Goal: Transaction & Acquisition: Purchase product/service

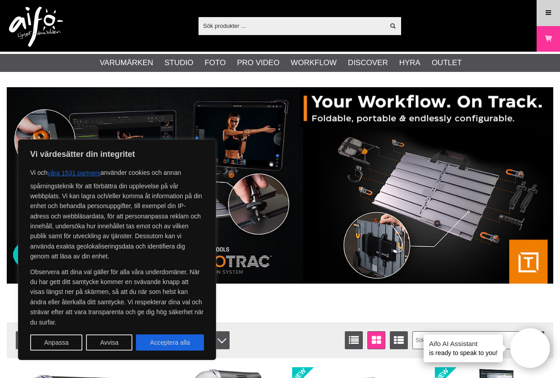
click at [553, 10] on link "Meny" at bounding box center [548, 12] width 22 height 21
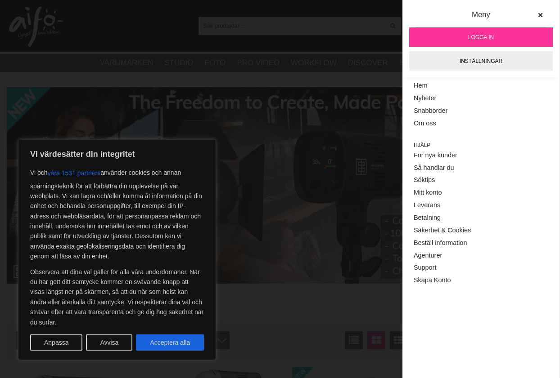
click at [478, 36] on span "Logga in" at bounding box center [481, 37] width 26 height 8
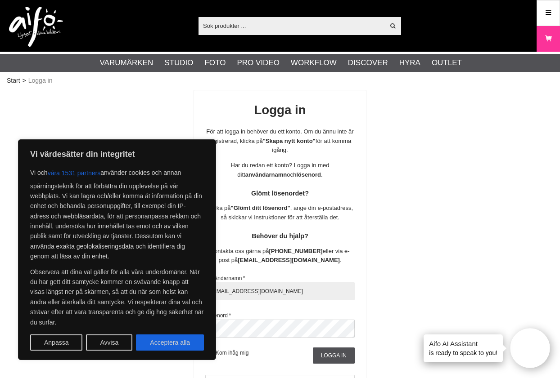
type input "Ffoto@jwestring.com"
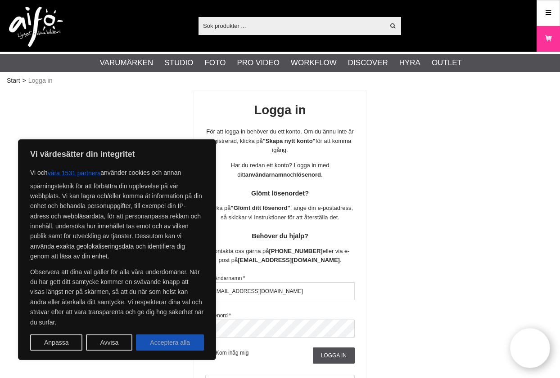
click at [164, 343] on button "Acceptera alla" at bounding box center [170, 343] width 68 height 16
checkbox input "true"
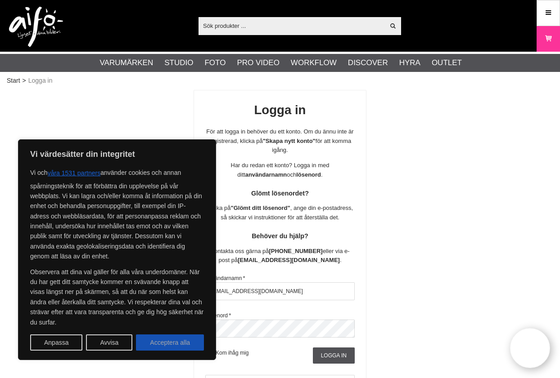
checkbox input "true"
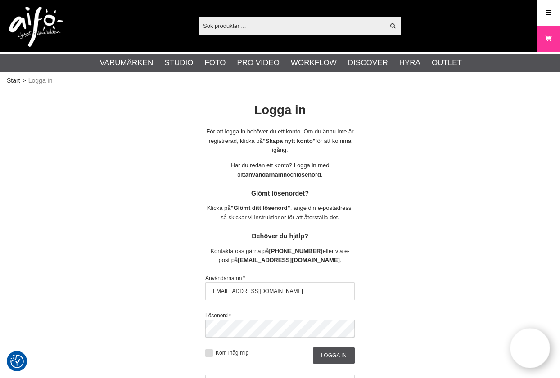
click at [229, 350] on label "Kom ihåg mig" at bounding box center [231, 353] width 36 height 6
click at [0, 0] on input "Kom ihåg mig" at bounding box center [0, 0] width 0 height 0
click at [348, 355] on input "Logga in" at bounding box center [334, 356] width 42 height 16
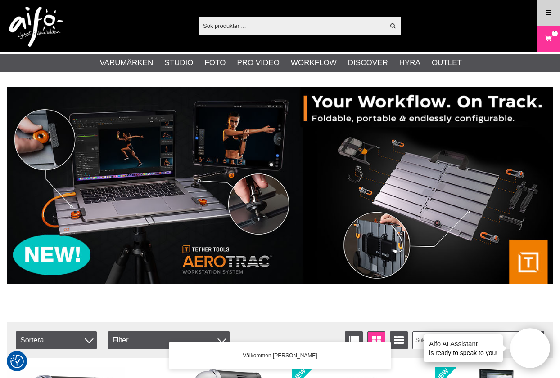
click at [548, 12] on icon at bounding box center [548, 13] width 8 height 10
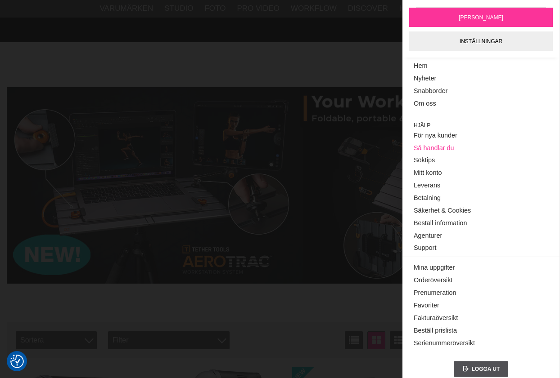
scroll to position [190, 0]
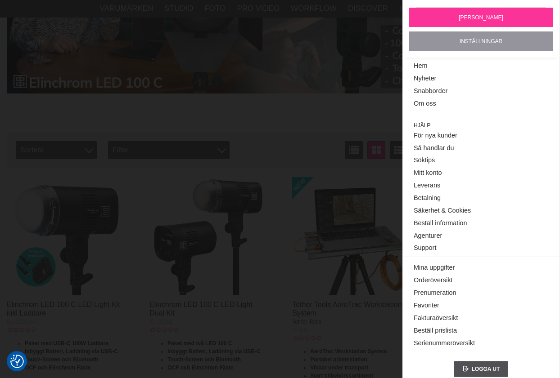
click at [478, 42] on link "Inställningar" at bounding box center [481, 40] width 144 height 19
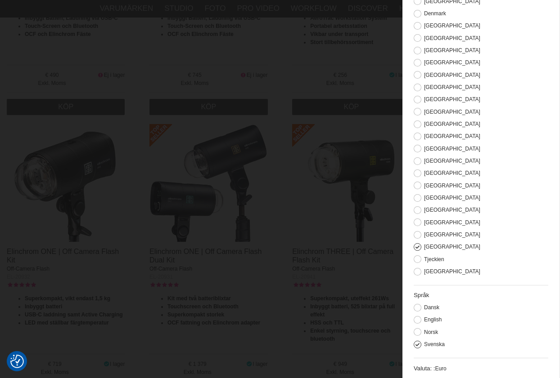
scroll to position [590, 0]
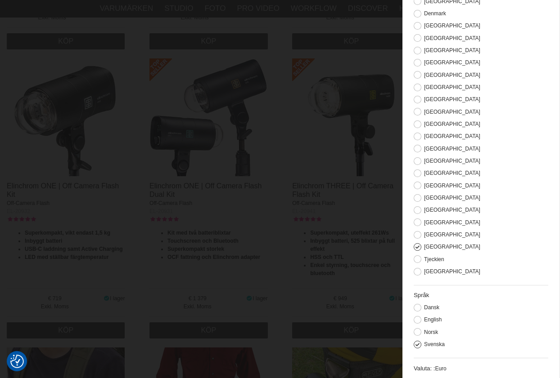
click at [417, 368] on label "Valuta: :" at bounding box center [424, 368] width 21 height 7
click at [446, 369] on span "Euro" at bounding box center [440, 369] width 11 height 6
click at [445, 369] on span "Euro" at bounding box center [440, 369] width 11 height 6
drag, startPoint x: 430, startPoint y: 367, endPoint x: 465, endPoint y: 365, distance: 35.6
click at [430, 367] on label "Valuta: :" at bounding box center [424, 368] width 21 height 7
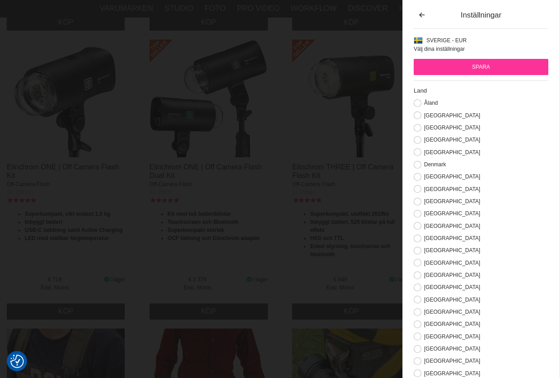
scroll to position [390, 0]
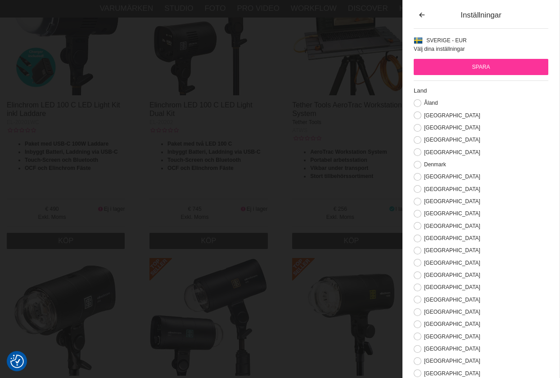
click at [351, 129] on div "ATWS" at bounding box center [351, 130] width 118 height 8
click at [423, 15] on icon "button" at bounding box center [422, 15] width 8 height 6
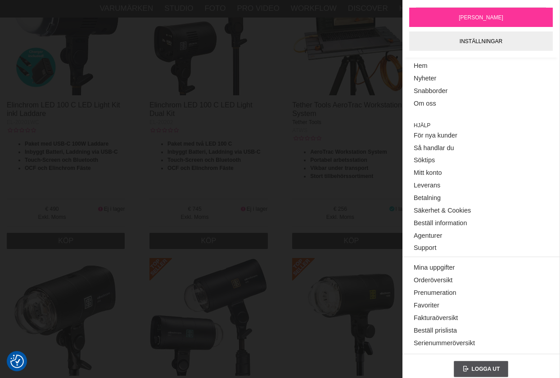
click at [372, 133] on div "ATWS" at bounding box center [351, 130] width 118 height 8
click at [301, 301] on img at bounding box center [351, 317] width 118 height 118
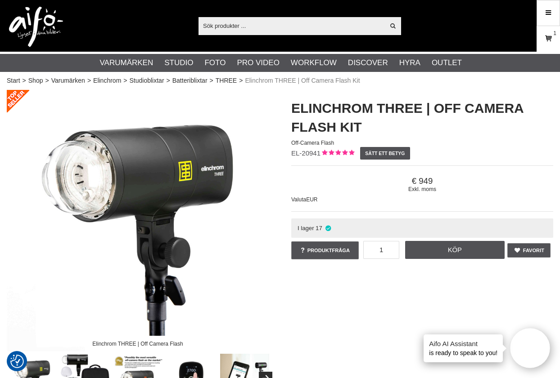
click at [548, 37] on icon at bounding box center [548, 39] width 9 height 10
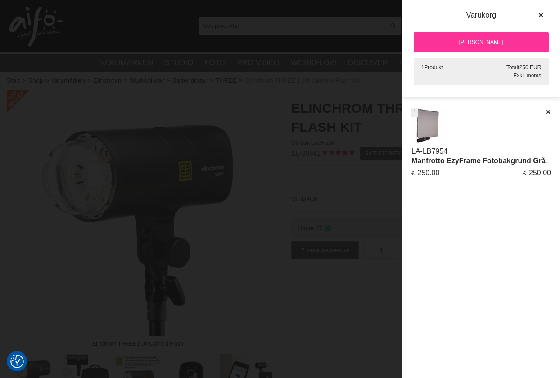
click at [431, 151] on link "LA-LB7954" at bounding box center [429, 152] width 36 height 8
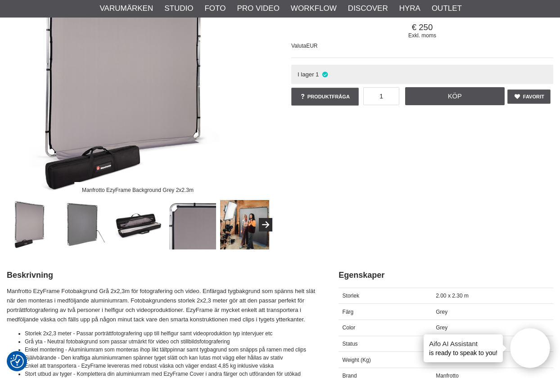
scroll to position [235, 0]
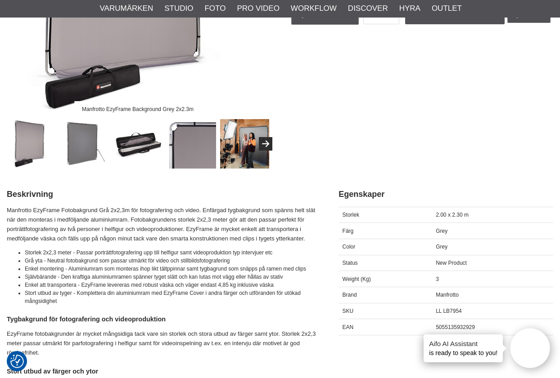
click at [83, 148] on img at bounding box center [85, 143] width 49 height 49
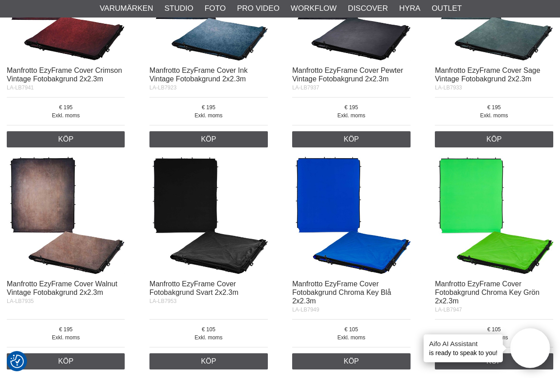
scroll to position [1556, 0]
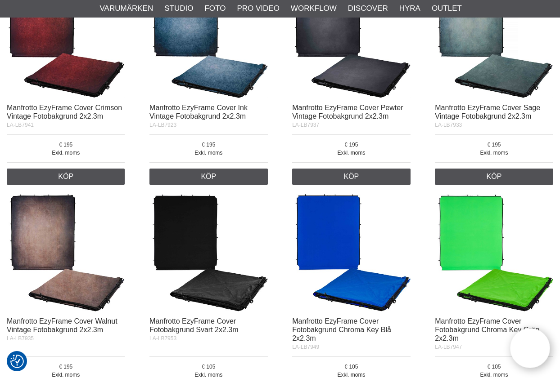
click at [234, 149] on div "Exkl. moms 195" at bounding box center [208, 149] width 118 height 28
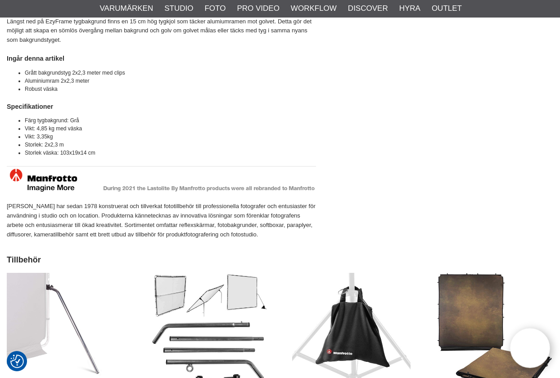
scroll to position [0, 0]
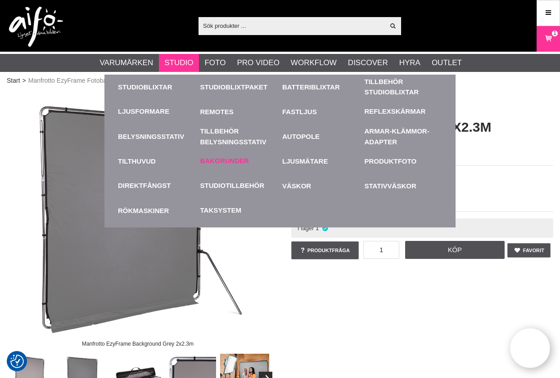
click at [225, 157] on link "Bakgrunder" at bounding box center [224, 161] width 49 height 10
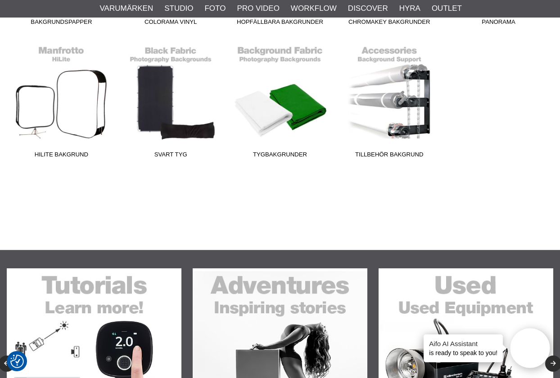
scroll to position [84, 0]
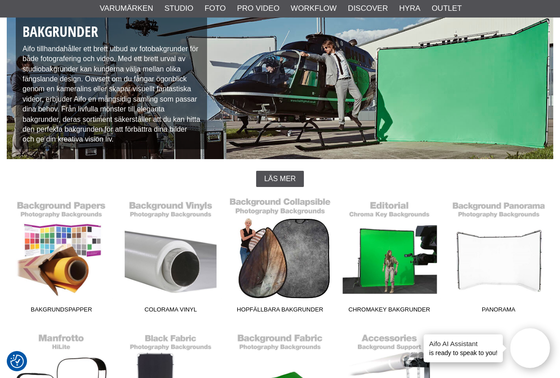
click at [282, 251] on link "Hopfällbara Bakgrunder" at bounding box center [279, 256] width 109 height 121
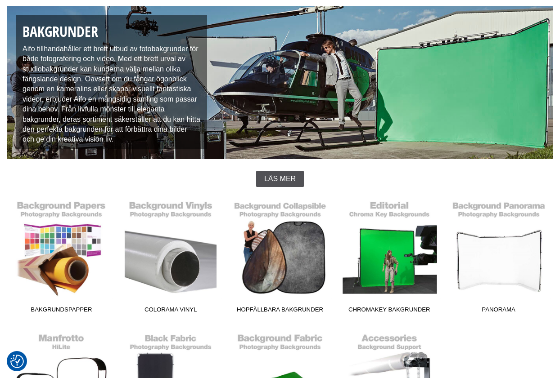
scroll to position [84, 0]
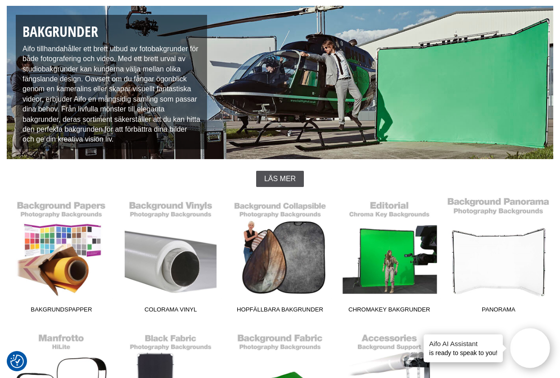
click at [495, 247] on link "Panorama" at bounding box center [498, 256] width 109 height 121
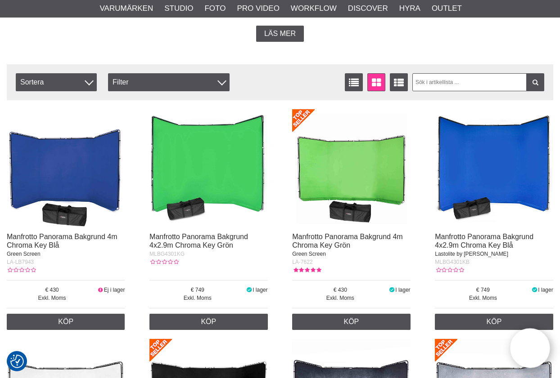
scroll to position [272, 0]
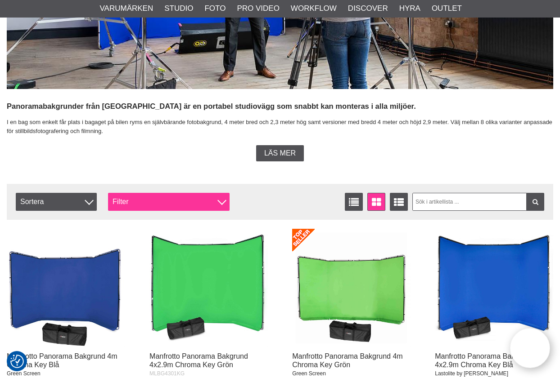
click at [172, 197] on div "Filter" at bounding box center [168, 202] width 121 height 18
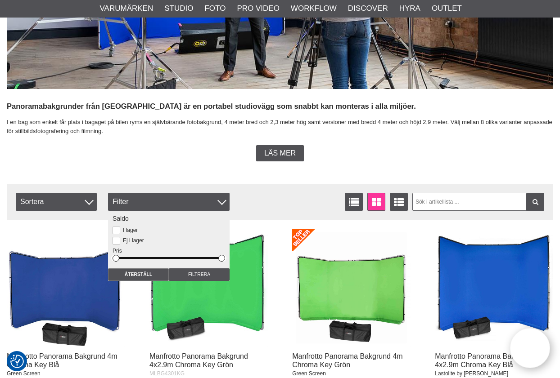
click at [166, 175] on div "Panoramic Backgrounds Panoramabakgrunder från Manfrotto är en portabel studiovä…" at bounding box center [280, 256] width 546 height 857
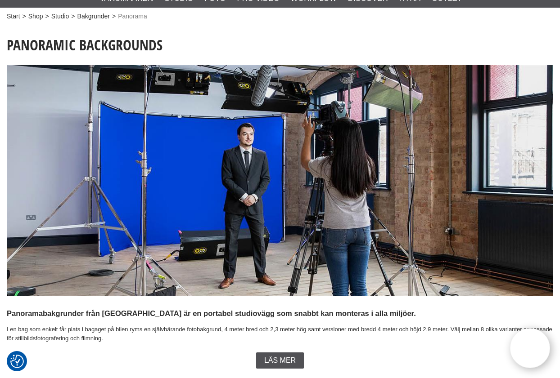
scroll to position [0, 0]
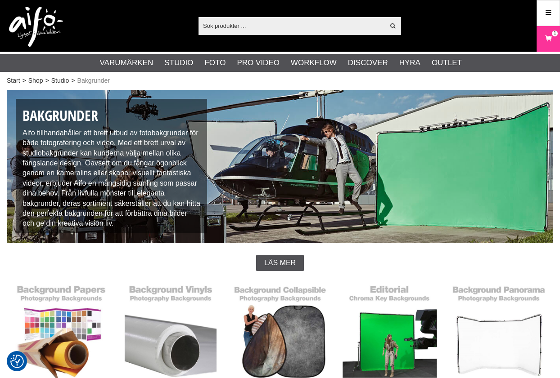
scroll to position [84, 0]
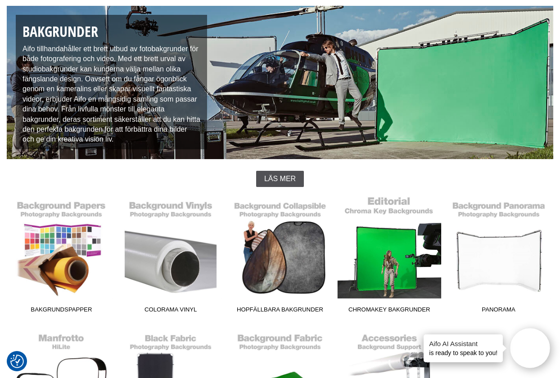
click at [386, 262] on link "Chromakey Bakgrunder" at bounding box center [388, 256] width 109 height 121
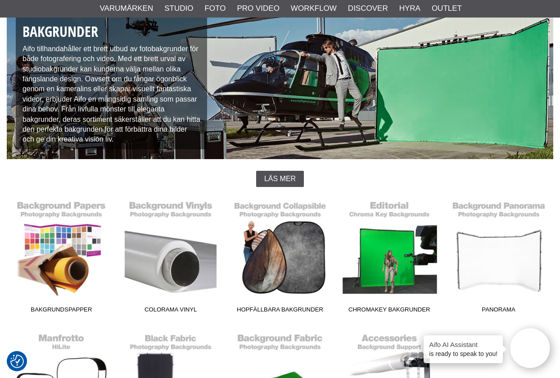
scroll to position [294, 0]
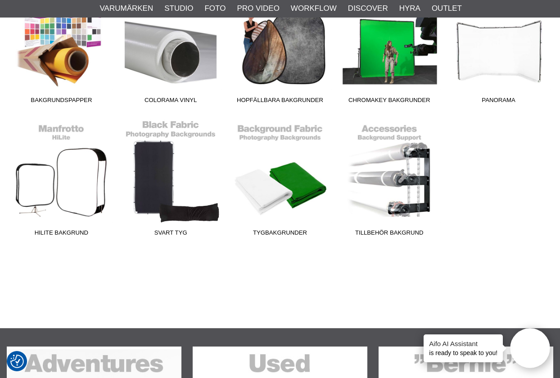
click at [157, 171] on link "Svart Tyg" at bounding box center [170, 179] width 109 height 121
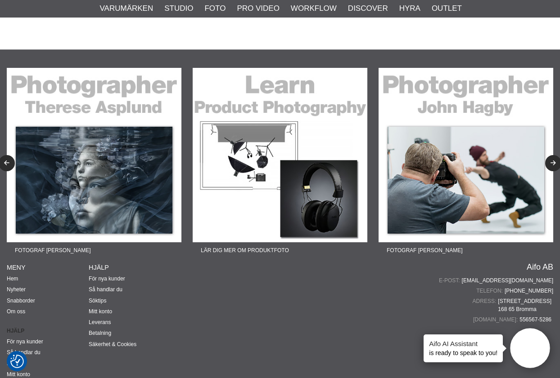
scroll to position [713, 0]
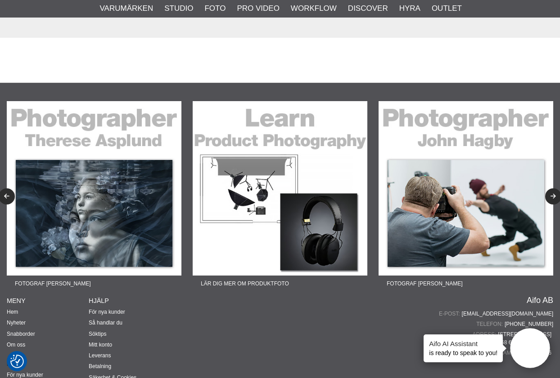
click at [486, 198] on img at bounding box center [465, 188] width 175 height 175
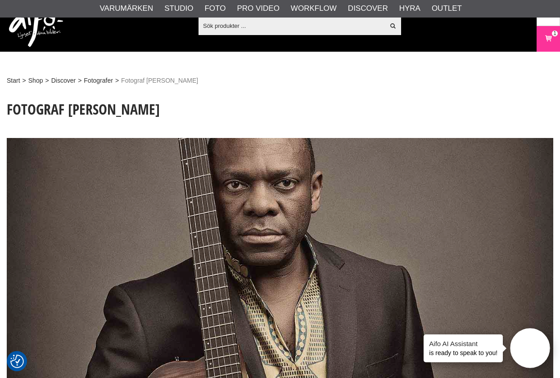
scroll to position [64, 0]
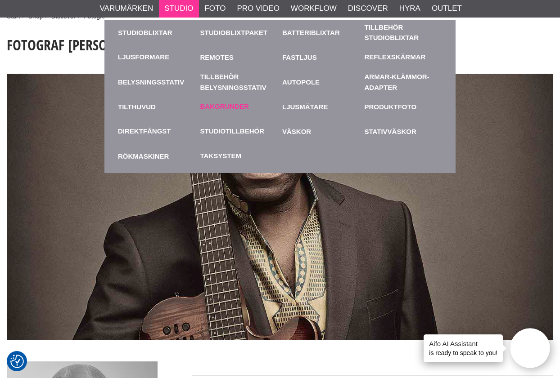
click at [219, 106] on link "Bakgrunder" at bounding box center [224, 107] width 49 height 10
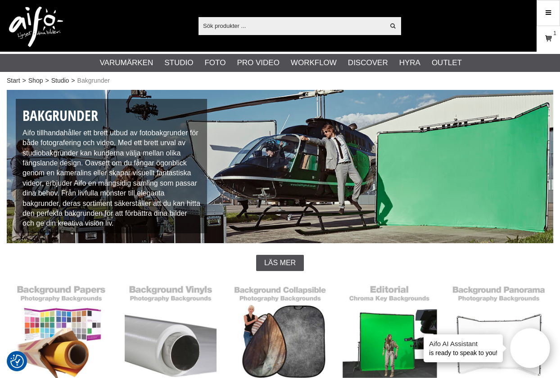
click at [551, 34] on icon at bounding box center [548, 39] width 9 height 10
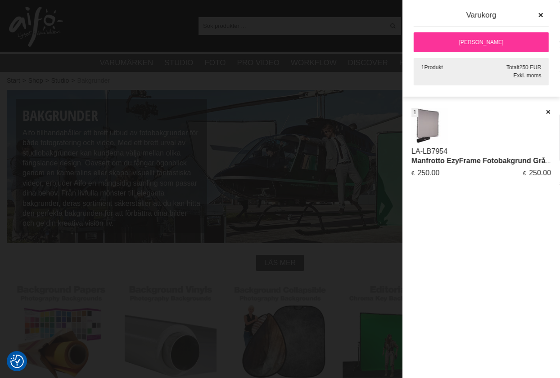
click at [431, 130] on img at bounding box center [429, 126] width 36 height 36
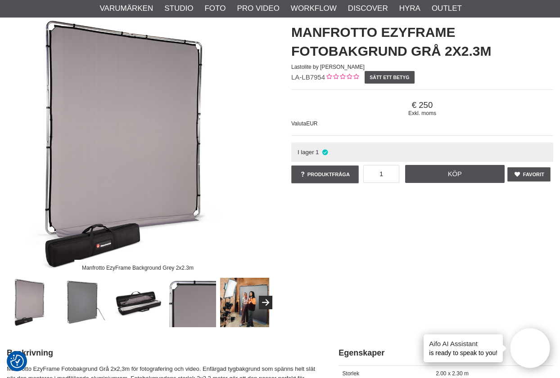
scroll to position [145, 0]
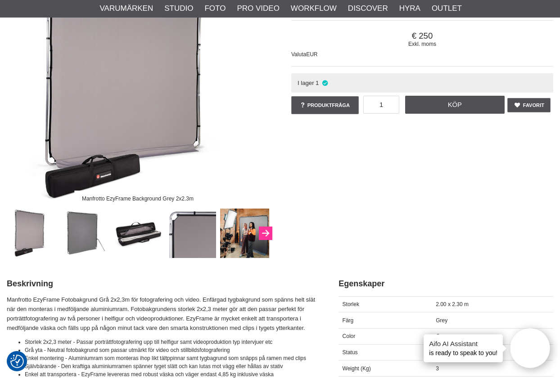
click at [266, 230] on icon "Next" at bounding box center [265, 234] width 11 height 8
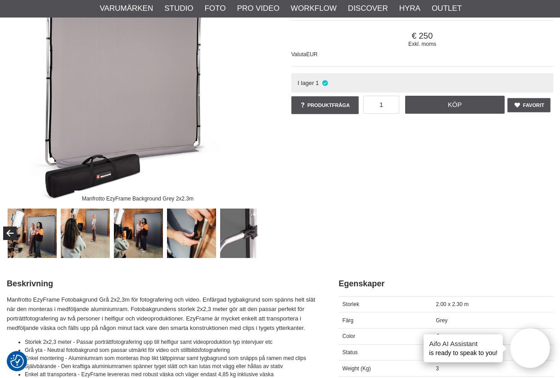
click at [145, 245] on img at bounding box center [138, 233] width 49 height 49
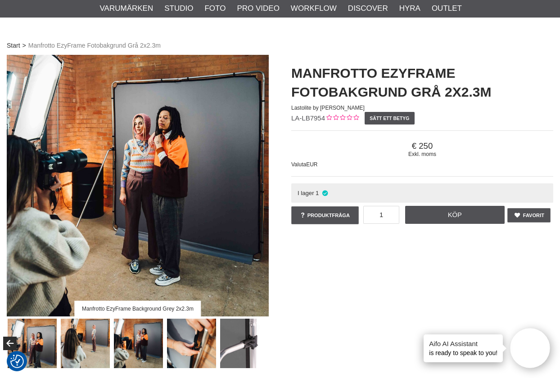
scroll to position [50, 0]
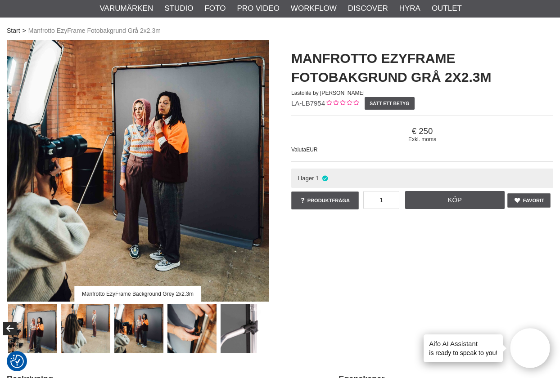
click at [236, 334] on img at bounding box center [244, 328] width 49 height 49
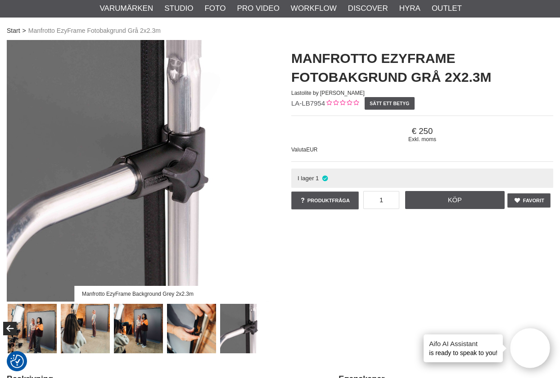
click at [141, 325] on img at bounding box center [138, 328] width 49 height 49
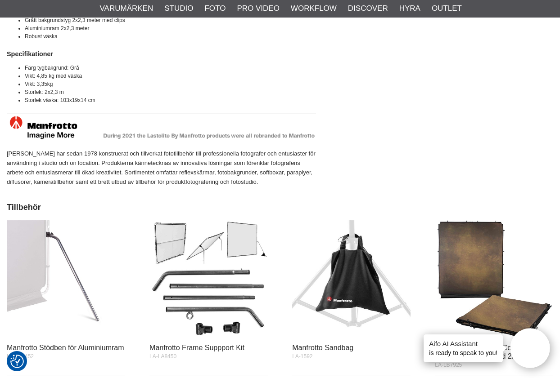
scroll to position [944, 0]
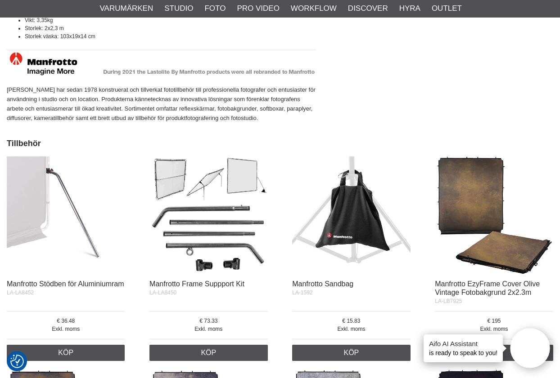
click at [167, 169] on img at bounding box center [208, 216] width 118 height 118
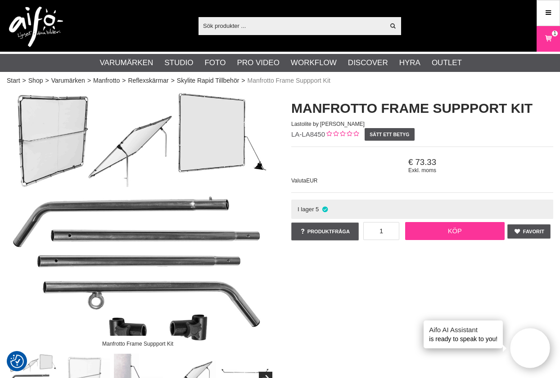
click at [462, 227] on link "Köp" at bounding box center [455, 231] width 100 height 18
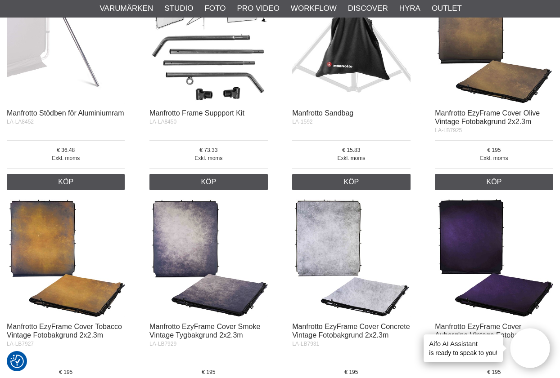
scroll to position [827, 0]
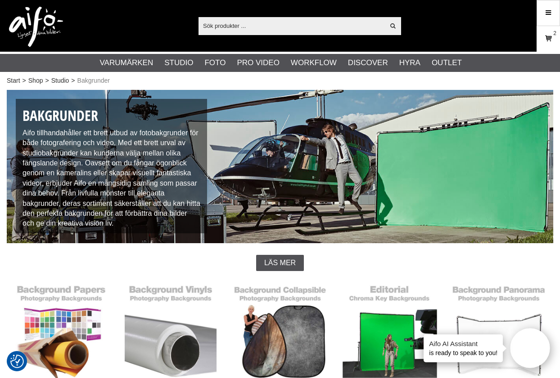
click at [552, 40] on icon at bounding box center [548, 39] width 9 height 10
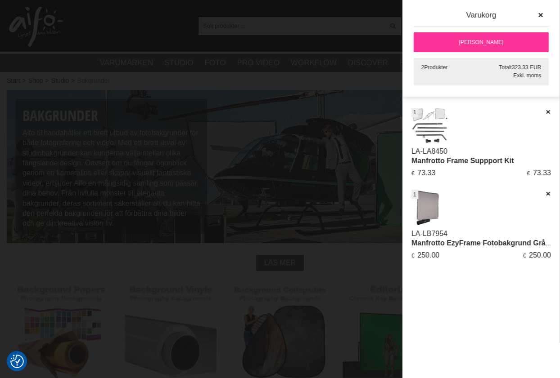
click at [489, 70] on div "2 Produkter Totalt 323.33 EUR Exkl. moms" at bounding box center [481, 71] width 135 height 27
click at [487, 72] on div "Exkl. moms" at bounding box center [481, 76] width 120 height 8
click at [526, 69] on span "323.33 EUR" at bounding box center [526, 67] width 29 height 6
click at [486, 41] on link "[PERSON_NAME]" at bounding box center [481, 42] width 135 height 20
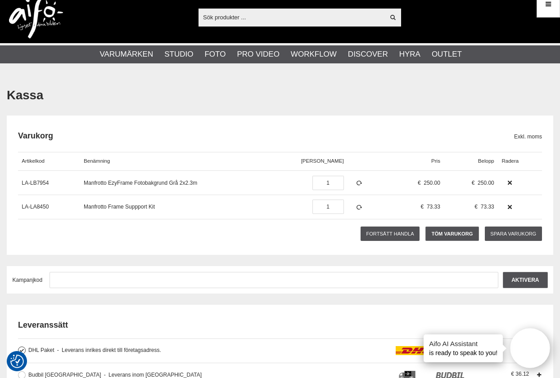
scroll to position [239, 0]
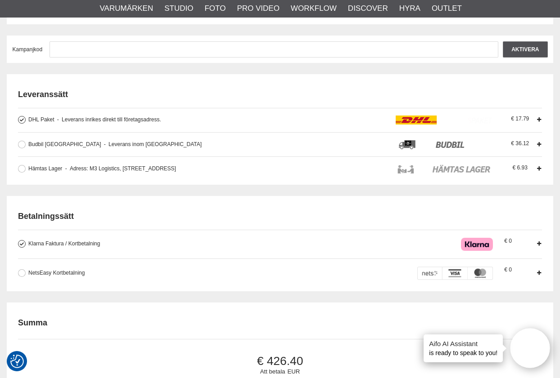
click at [538, 243] on icon at bounding box center [538, 244] width 6 height 6
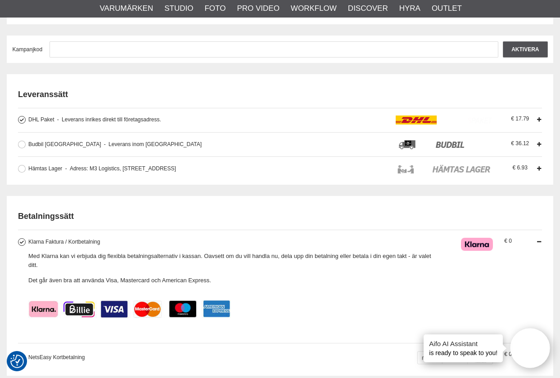
click at [539, 241] on icon at bounding box center [538, 242] width 6 height 6
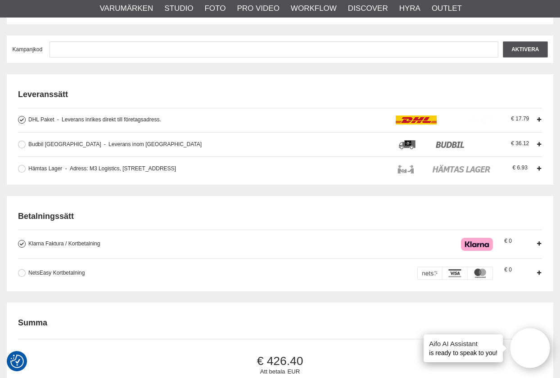
click at [363, 249] on div "Klarna Faktura / Kortbetalning Med Klarna kan vi erbjuda dig flexibla betalning…" at bounding box center [281, 244] width 507 height 13
click at [0, 0] on input "Klarna Faktura / Kortbetalning Med Klarna kan vi erbjuda dig flexibla betalning…" at bounding box center [0, 0] width 0 height 0
click at [472, 243] on img at bounding box center [477, 244] width 32 height 13
click at [0, 0] on input "Klarna Faktura / Kortbetalning Med Klarna kan vi erbjuda dig flexibla betalning…" at bounding box center [0, 0] width 0 height 0
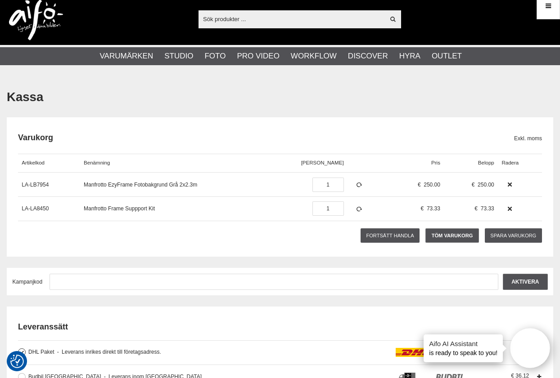
scroll to position [0, 0]
